Goal: Communication & Community: Answer question/provide support

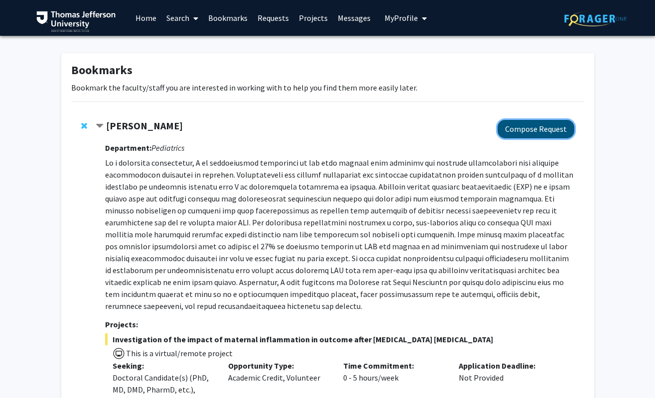
click at [548, 130] on button "Compose Request" at bounding box center [535, 129] width 77 height 18
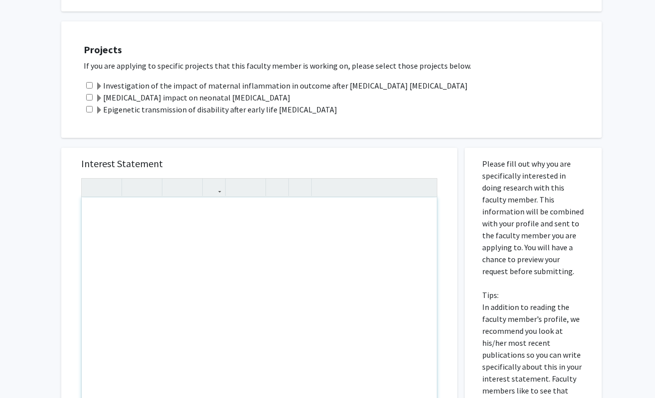
scroll to position [242, 0]
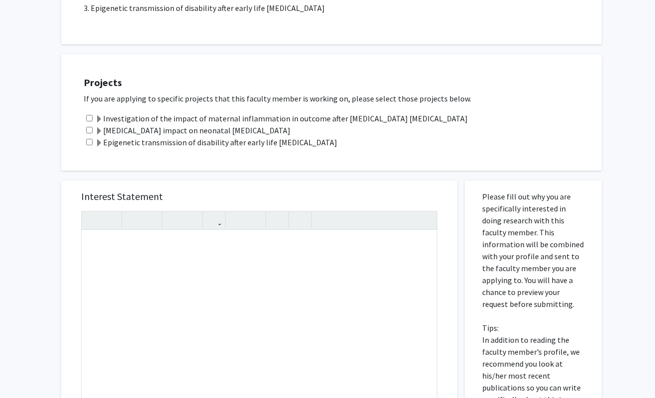
click at [88, 129] on input "checkbox" at bounding box center [89, 130] width 6 height 6
checkbox input "true"
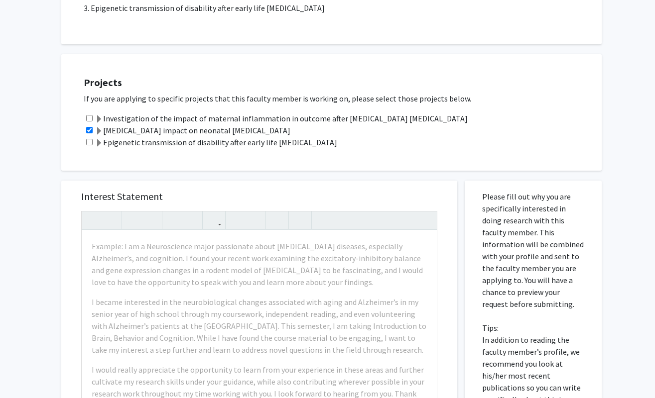
click at [89, 122] on div "Investigation of the impact of maternal inflammation in outcome after [MEDICAL_…" at bounding box center [338, 119] width 508 height 12
click at [87, 118] on input "checkbox" at bounding box center [89, 118] width 6 height 6
checkbox input "true"
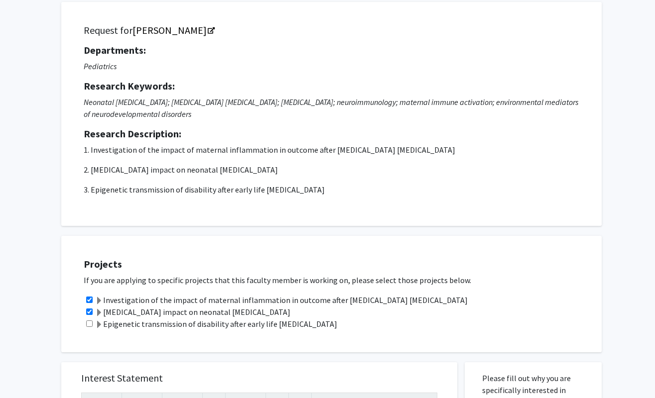
scroll to position [0, 0]
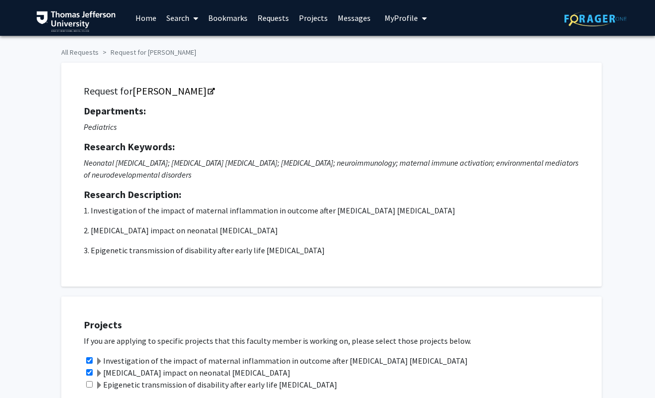
click at [222, 23] on link "Bookmarks" at bounding box center [227, 17] width 49 height 35
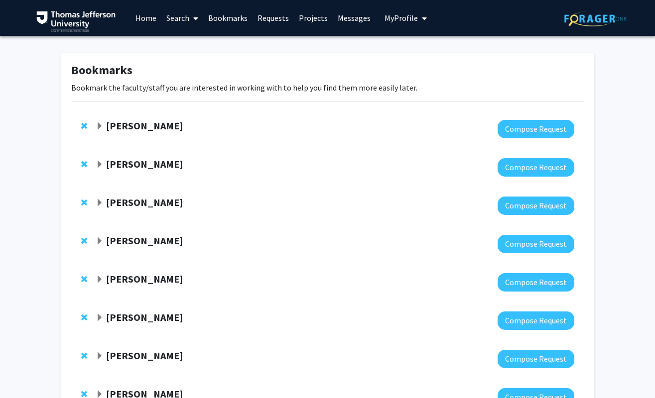
click at [121, 204] on strong "[PERSON_NAME]" at bounding box center [144, 202] width 77 height 12
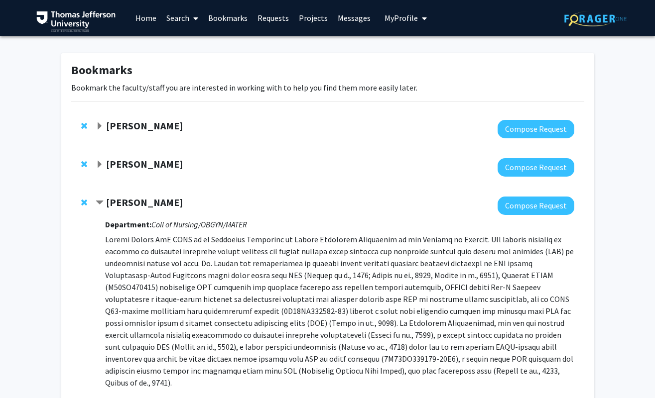
click at [97, 201] on span "Contract Meghan Gannon Bookmark" at bounding box center [100, 203] width 8 height 8
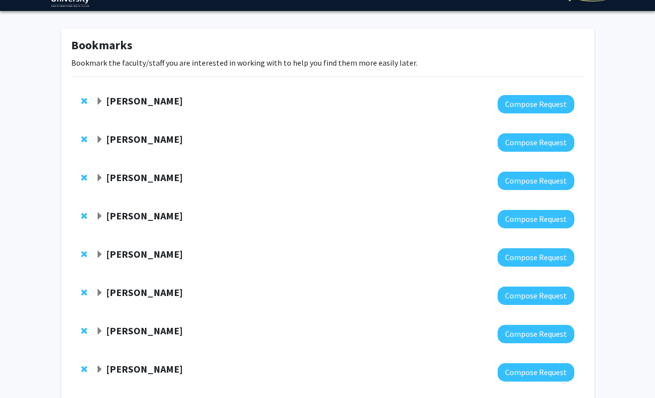
scroll to position [39, 0]
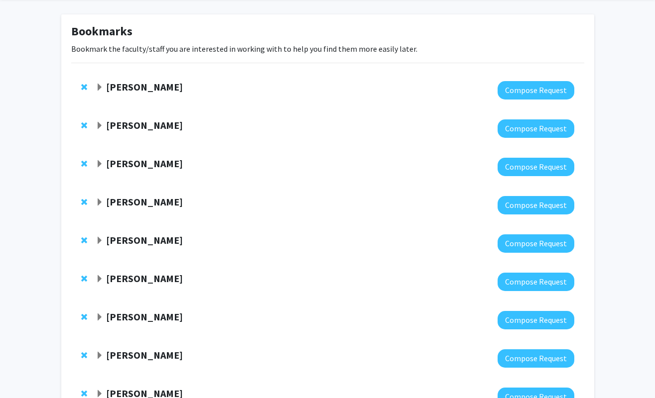
click at [97, 201] on span "Expand Neera Goyal Bookmark" at bounding box center [100, 203] width 8 height 8
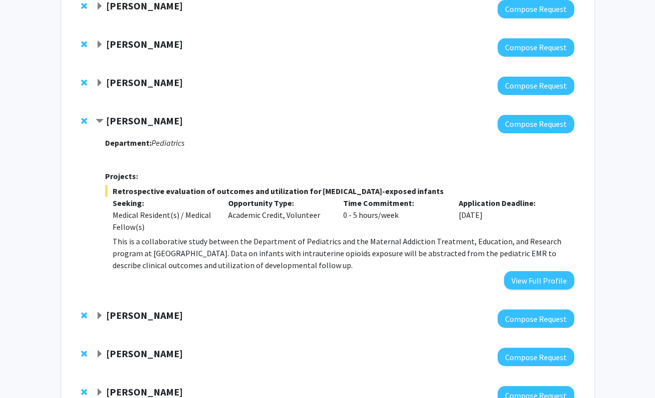
scroll to position [120, 0]
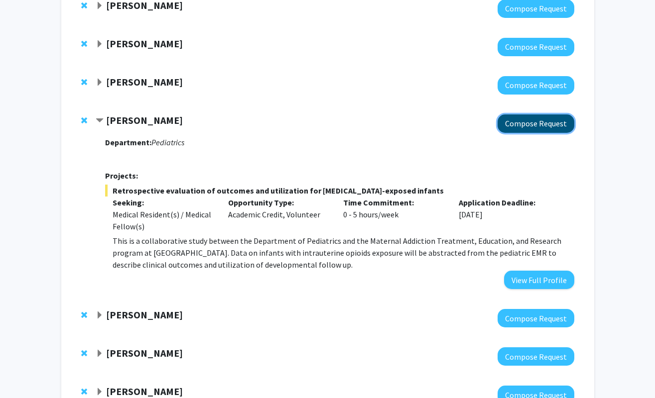
click at [531, 126] on button "Compose Request" at bounding box center [535, 124] width 77 height 18
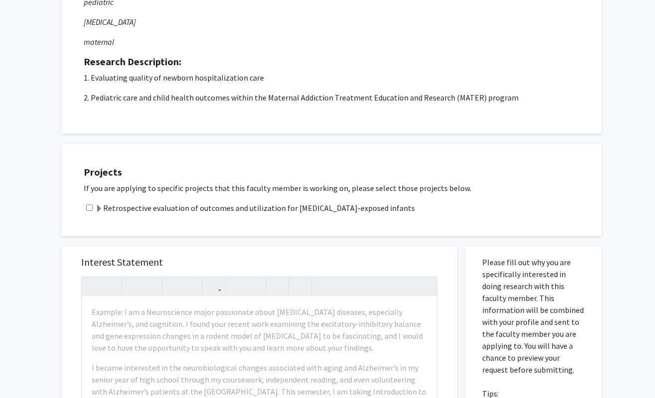
scroll to position [202, 0]
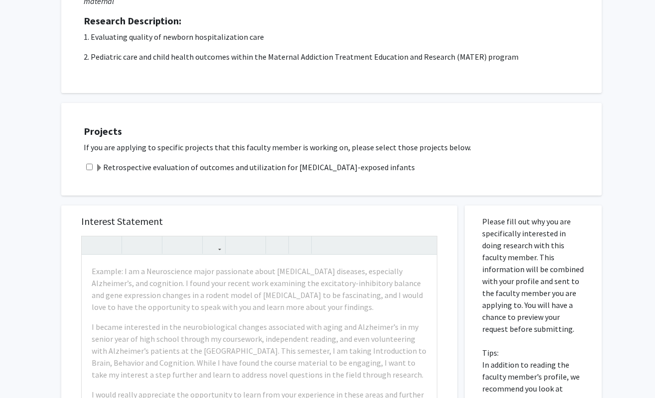
click at [88, 168] on input "checkbox" at bounding box center [89, 167] width 6 height 6
checkbox input "true"
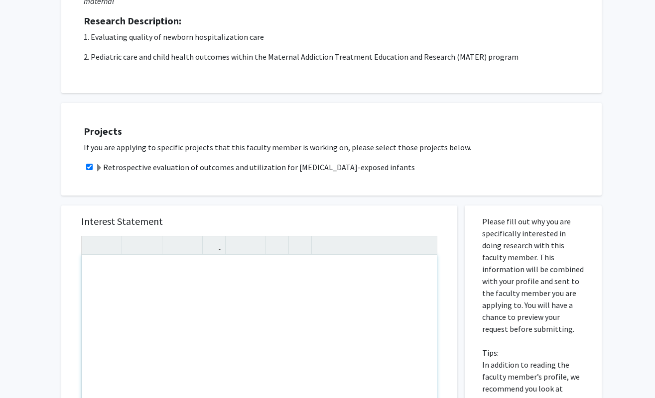
click at [142, 289] on div "Note to users with screen readers: Please press Alt+0 or Option+0 to deactivate…" at bounding box center [259, 369] width 355 height 228
paste div "Note to users with screen readers: Please press Alt+0 or Option+0 to deactivate…"
type textarea "<p>Dear [PERSON_NAME],</p><p>My name is [PERSON_NAME], and I am a first-year me…"
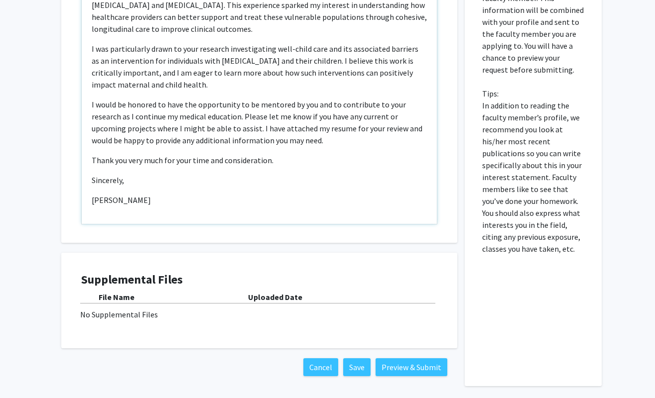
scroll to position [478, 0]
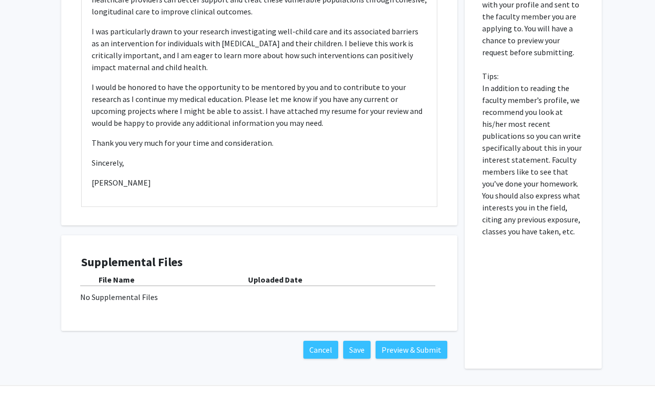
click at [233, 299] on div "No Supplemental Files" at bounding box center [259, 297] width 358 height 12
click at [137, 290] on div "File Name Uploaded Date No Supplemental Files" at bounding box center [259, 288] width 356 height 29
click at [154, 298] on div "No Supplemental Files" at bounding box center [259, 297] width 358 height 12
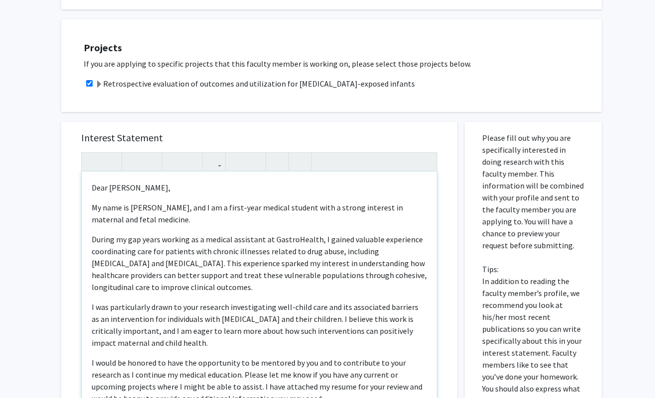
scroll to position [501, 0]
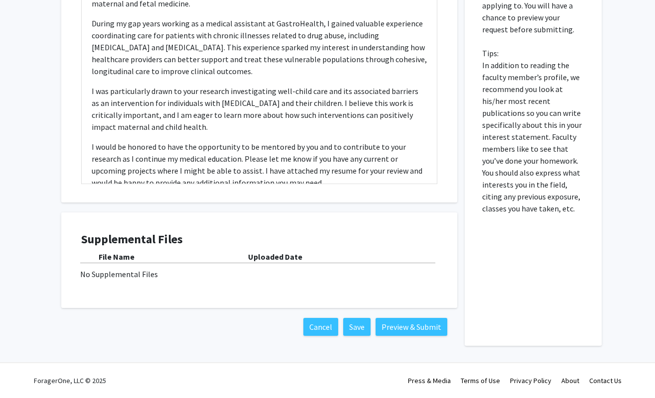
click at [284, 281] on div "Supplemental Files File Name Uploaded Date No Supplemental Files" at bounding box center [259, 261] width 356 height 56
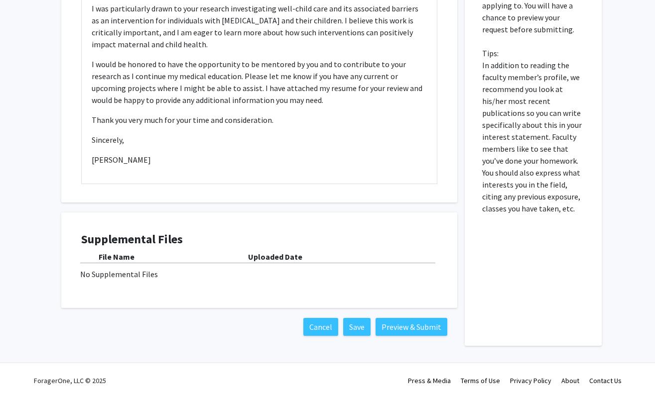
click at [216, 289] on div "Supplemental Files File Name Uploaded Date No Supplemental Files" at bounding box center [259, 261] width 376 height 76
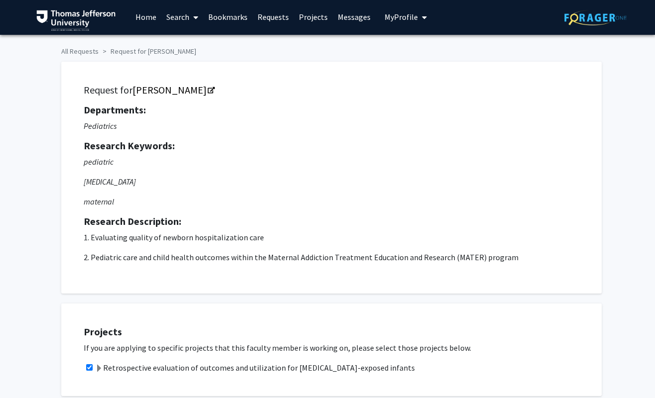
scroll to position [0, 0]
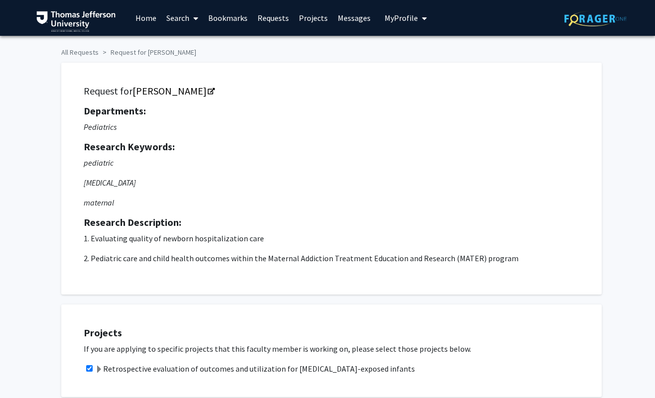
click at [418, 19] on span "My profile dropdown to access profile and logout" at bounding box center [422, 18] width 9 height 35
click at [423, 54] on span "View Profile" at bounding box center [446, 57] width 60 height 11
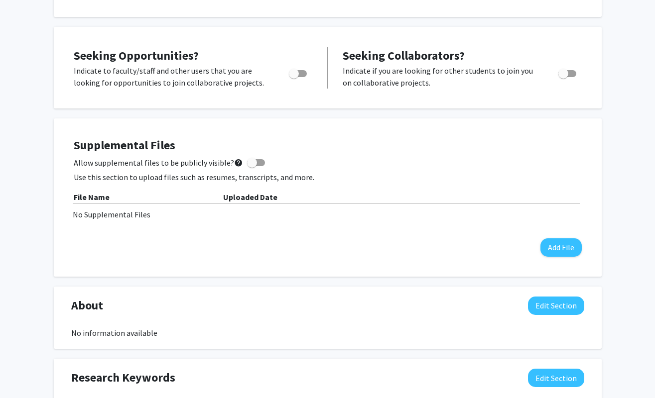
scroll to position [146, 0]
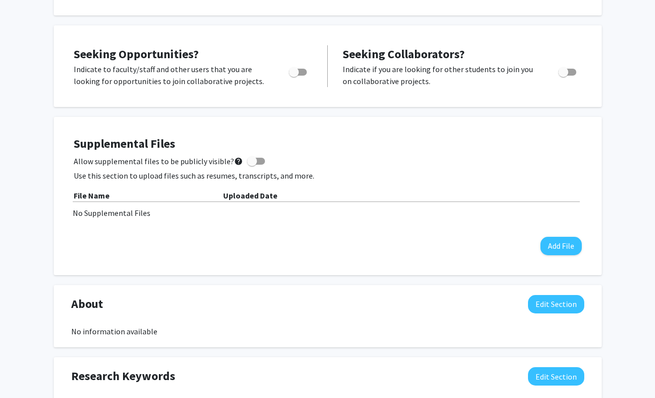
click at [409, 237] on div "Supplemental Files Allow supplemental files to be publicly visible? help Use th…" at bounding box center [328, 196] width 508 height 119
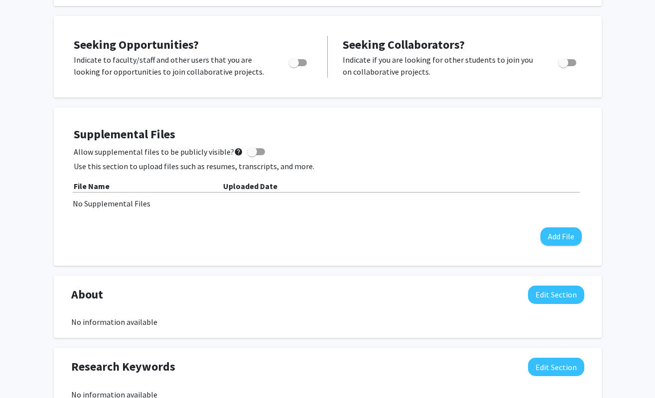
scroll to position [156, 0]
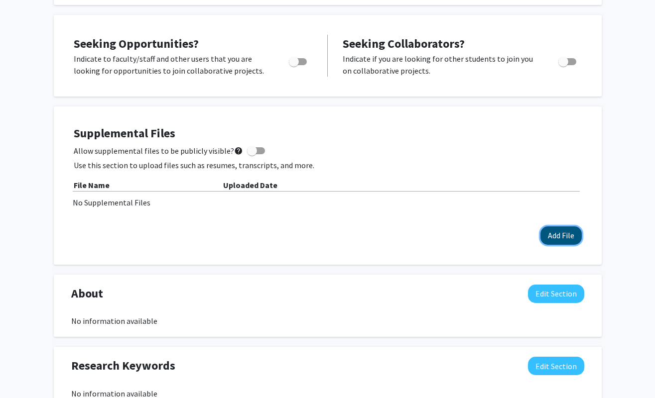
click at [551, 234] on button "Add File" at bounding box center [560, 236] width 41 height 18
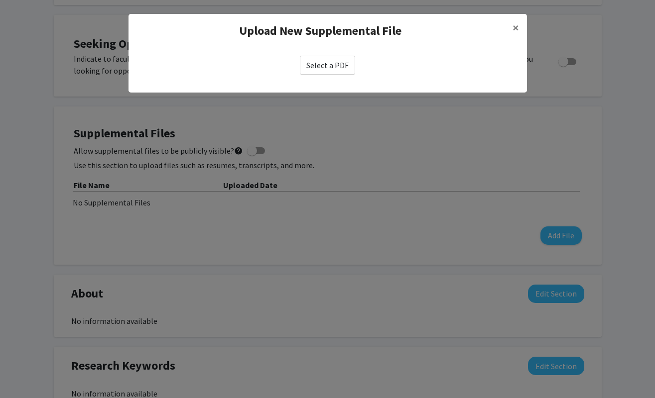
click at [337, 67] on label "Select a PDF" at bounding box center [327, 65] width 55 height 19
click at [0, 0] on input "Select a PDF" at bounding box center [0, 0] width 0 height 0
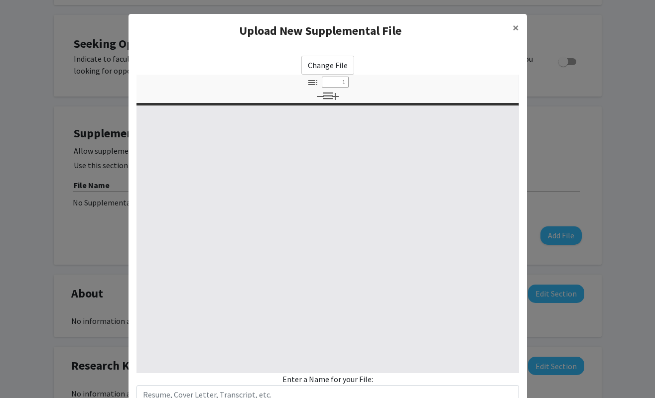
select select "custom"
type input "0"
select select "custom"
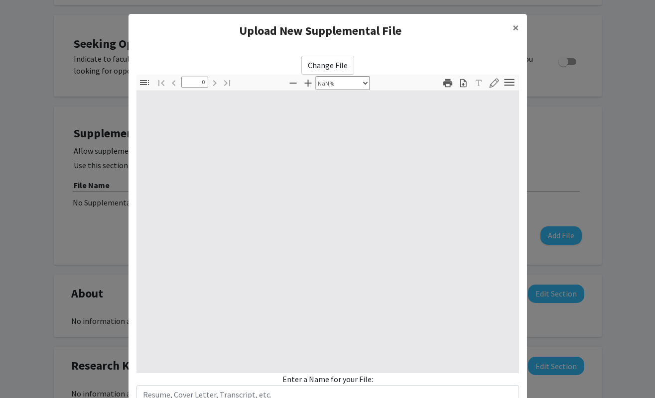
type input "1"
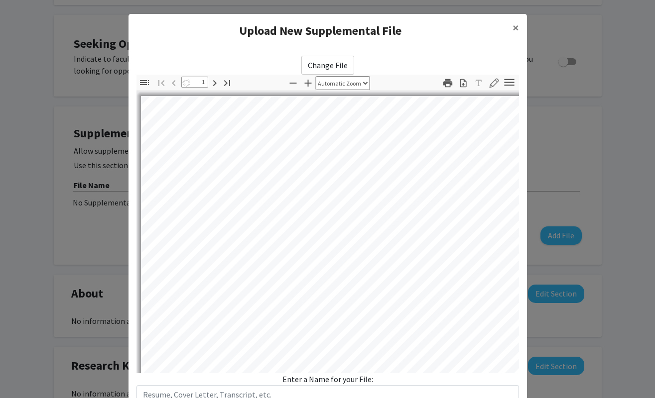
select select "auto"
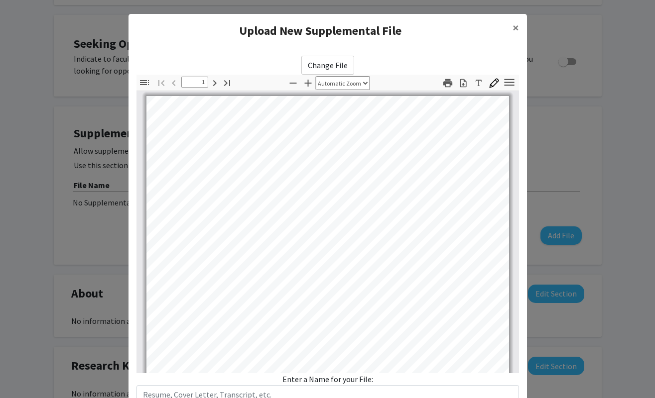
scroll to position [0, 0]
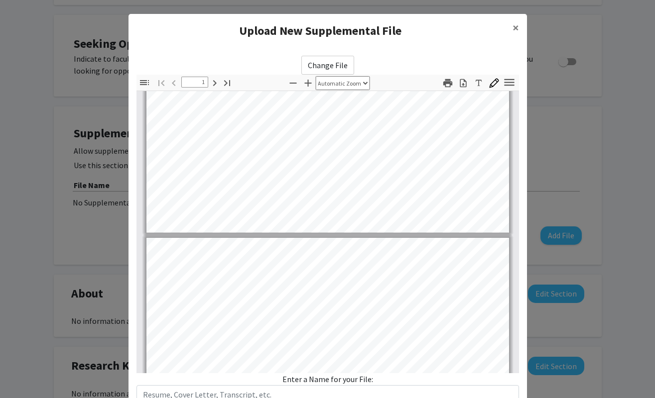
type input "2"
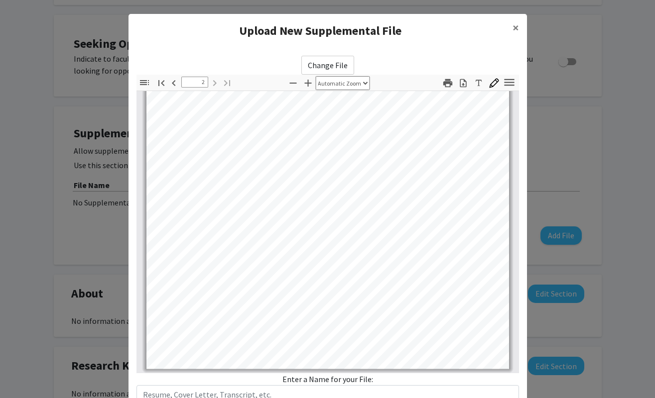
scroll to position [73, 0]
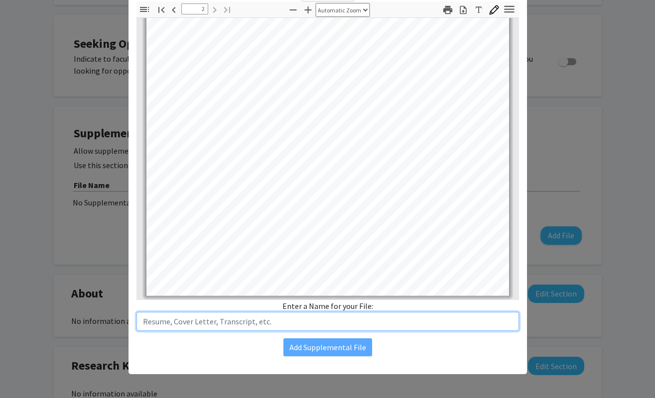
click at [242, 324] on input "text" at bounding box center [327, 321] width 382 height 19
type input "R"
type input "[PERSON_NAME] M1 Resume"
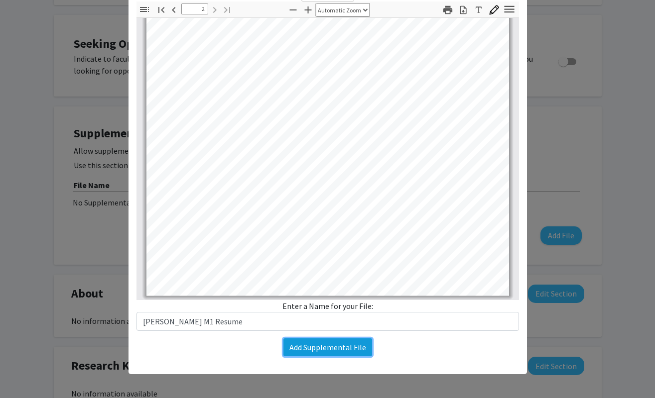
click at [333, 350] on button "Add Supplemental File" at bounding box center [327, 348] width 89 height 18
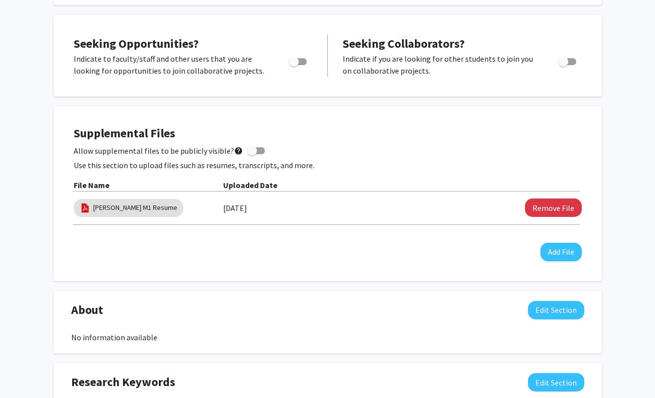
scroll to position [0, 0]
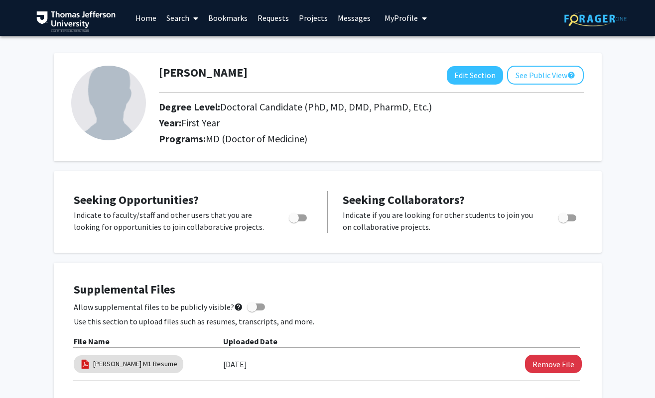
click at [236, 19] on link "Bookmarks" at bounding box center [227, 17] width 49 height 35
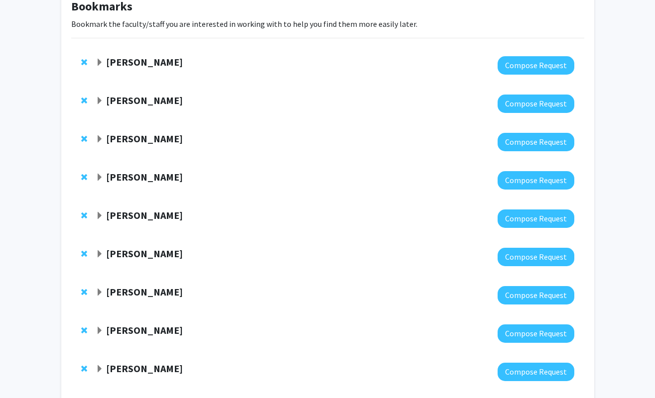
scroll to position [65, 0]
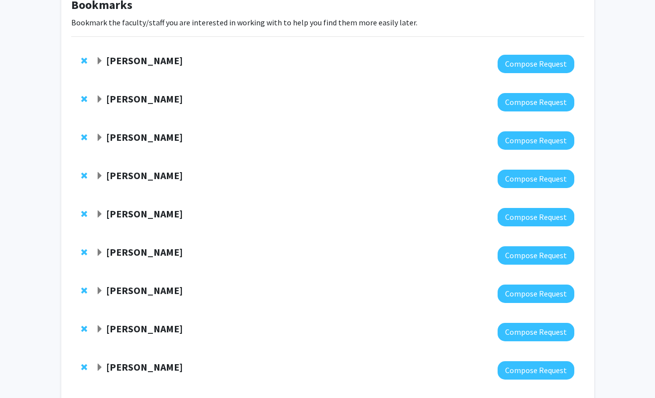
click at [150, 175] on strong "[PERSON_NAME]" at bounding box center [144, 175] width 77 height 12
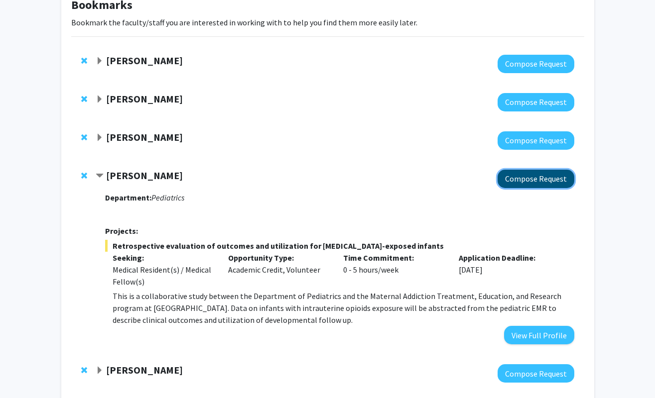
click at [528, 181] on button "Compose Request" at bounding box center [535, 179] width 77 height 18
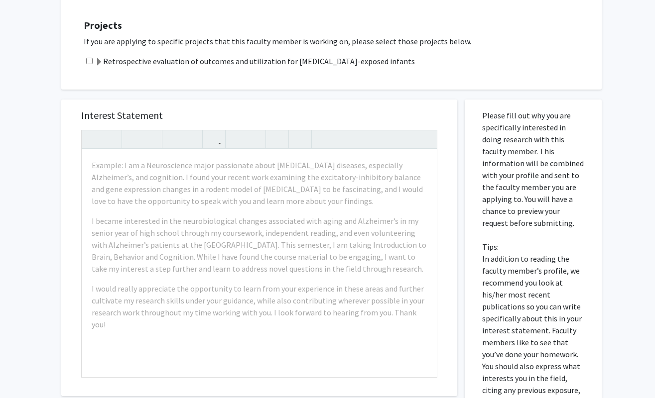
scroll to position [312, 0]
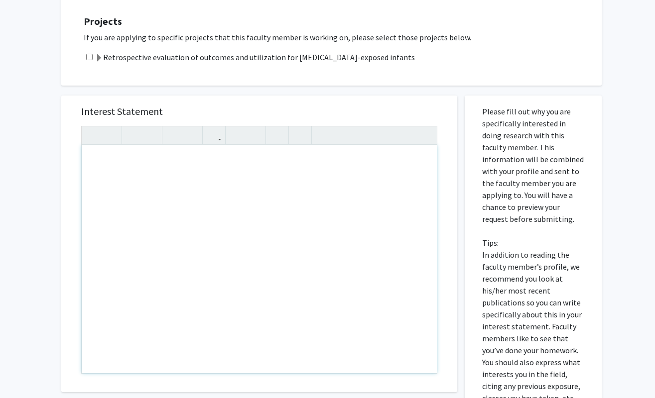
click at [173, 191] on div "Note to users with screen readers: Please press Alt+0 or Option+0 to deactivate…" at bounding box center [259, 259] width 355 height 228
paste div "Note to users with screen readers: Please press Alt+0 or Option+0 to deactivate…"
type textarea "<p>Dear [PERSON_NAME],</p><p>My name is [PERSON_NAME], and I am a first-year me…"
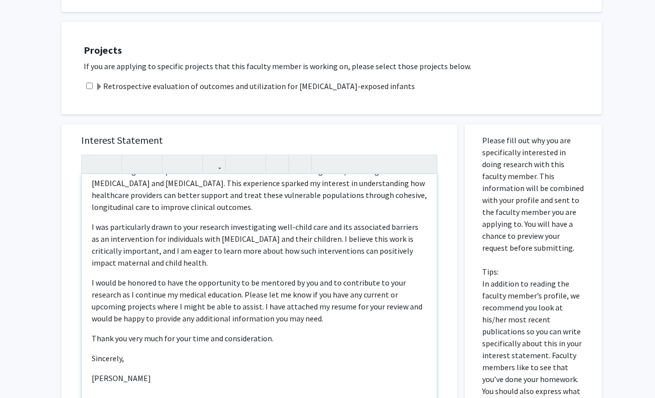
scroll to position [0, 0]
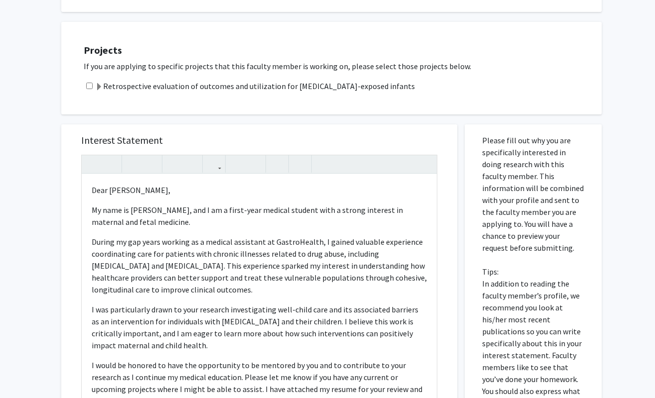
click at [91, 85] on input "checkbox" at bounding box center [89, 86] width 6 height 6
checkbox input "true"
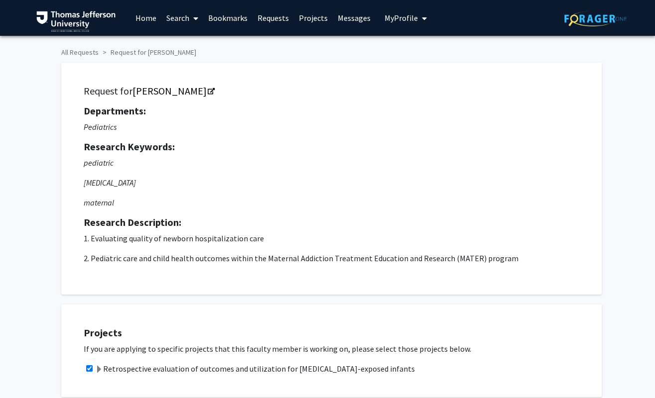
scroll to position [518, 0]
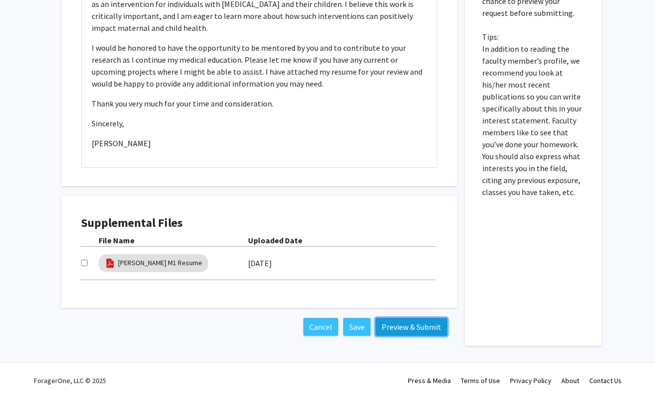
click at [411, 330] on button "Preview & Submit" at bounding box center [411, 327] width 72 height 18
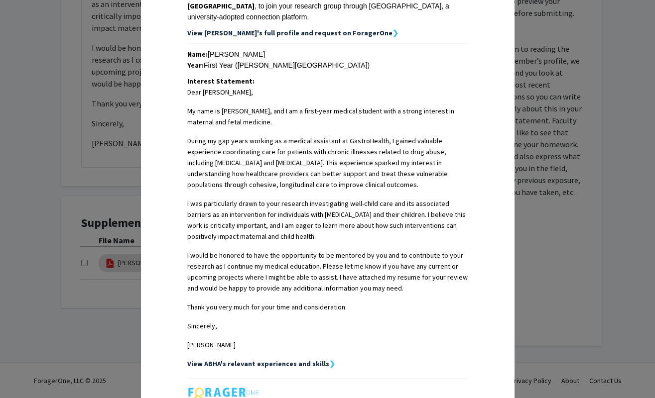
scroll to position [188, 0]
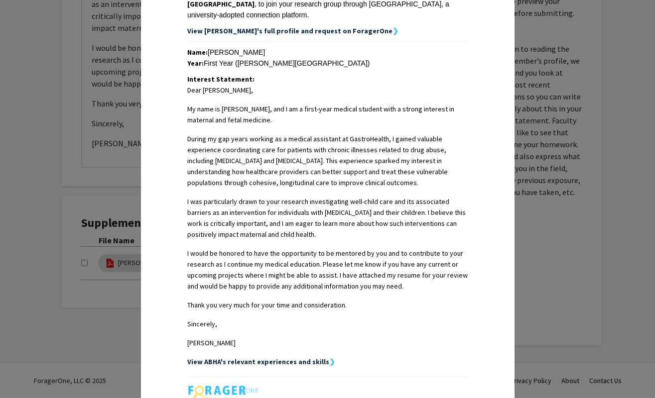
click at [297, 363] on strong "View ABHA's relevant experiences and skills" at bounding box center [258, 362] width 142 height 9
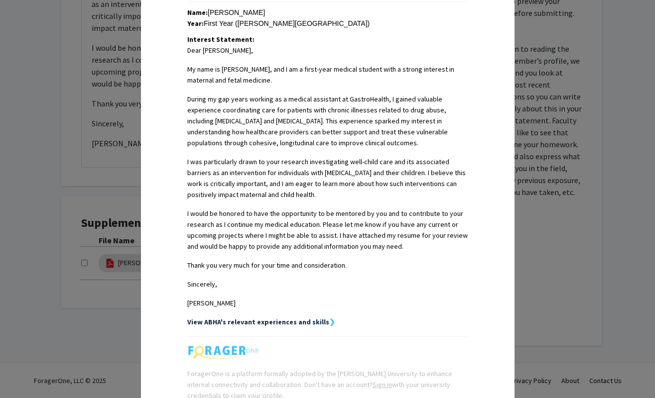
scroll to position [320, 0]
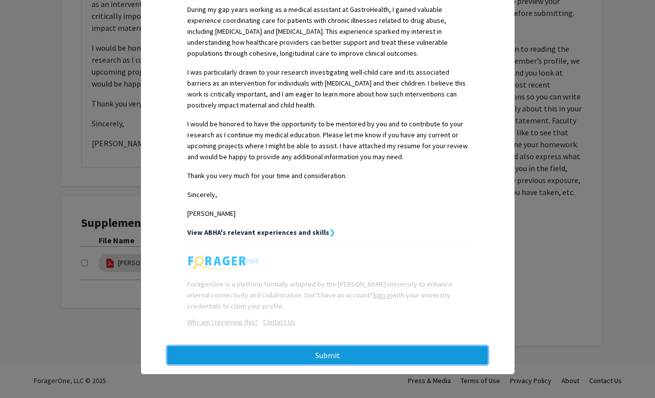
click at [310, 358] on button "Submit" at bounding box center [327, 356] width 320 height 18
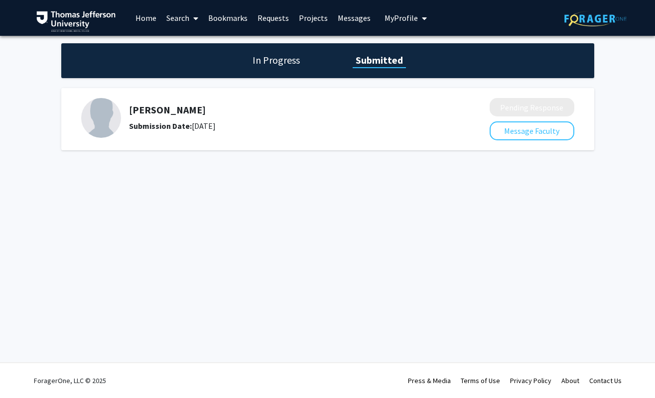
click at [311, 310] on div "Skip navigation Home Search Bookmarks Requests Projects Messages My Profile [PE…" at bounding box center [327, 199] width 655 height 398
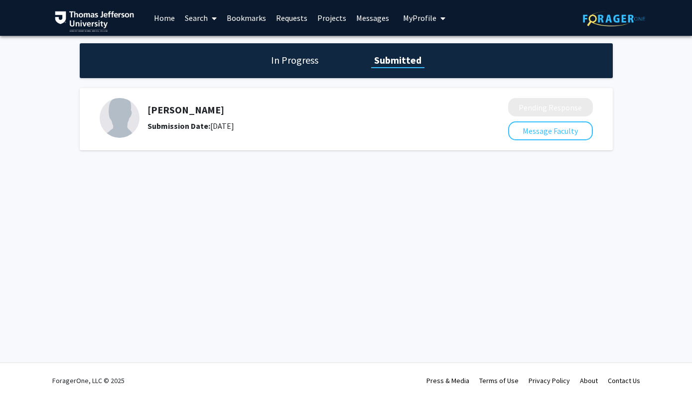
click at [435, 215] on div "Skip navigation Home Search Bookmarks Requests Projects Messages My Profile [PE…" at bounding box center [346, 199] width 692 height 398
